Goal: Find contact information: Find contact information

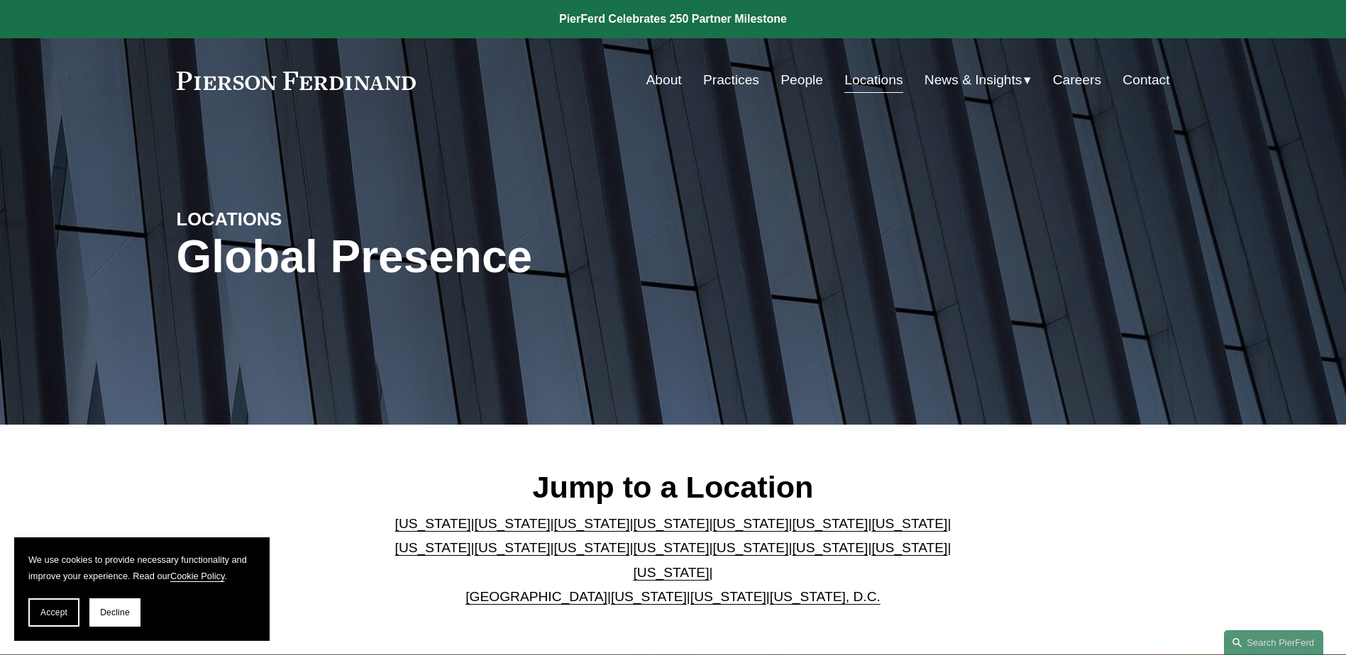
click at [1131, 83] on link "Contact" at bounding box center [1145, 80] width 47 height 27
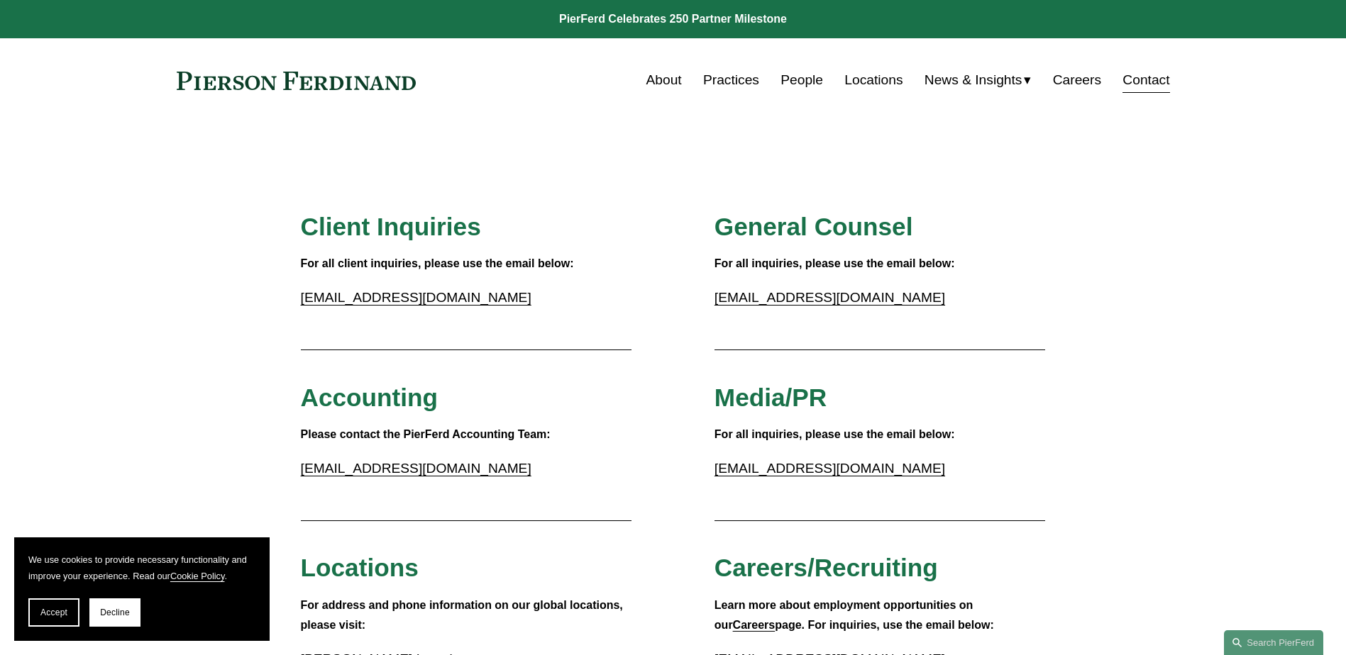
click at [370, 76] on link at bounding box center [297, 81] width 240 height 18
